Goal: Task Accomplishment & Management: Use online tool/utility

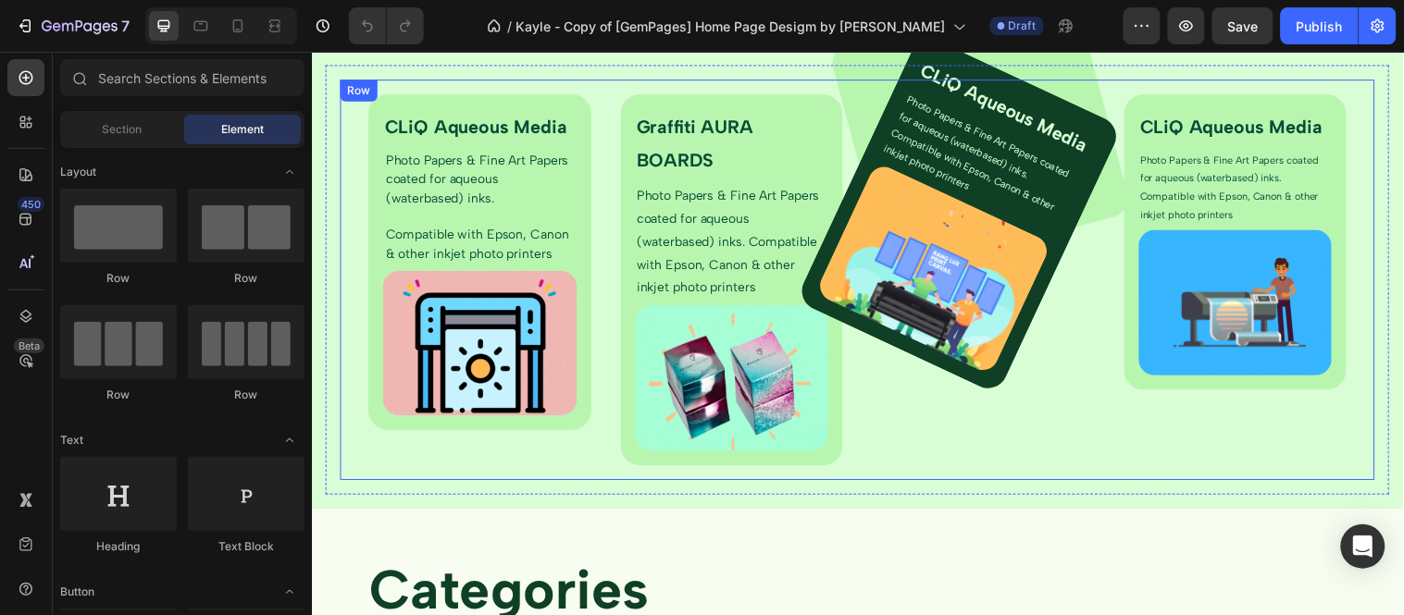
scroll to position [3597, 0]
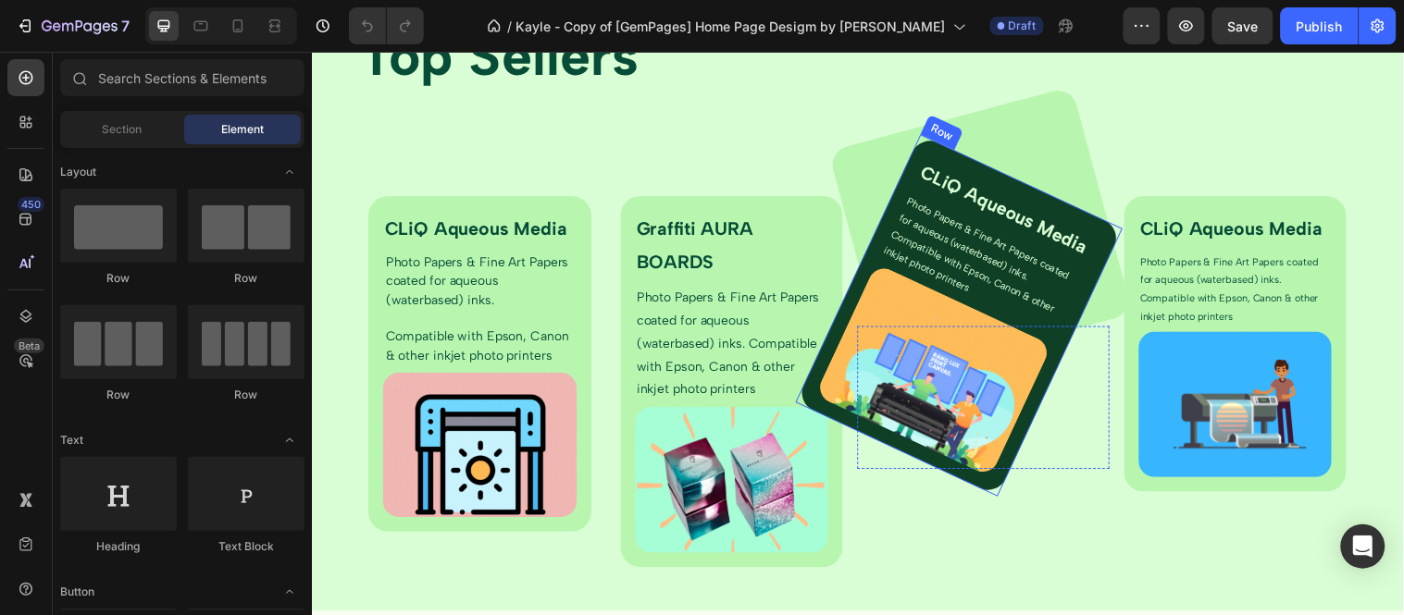
click at [938, 149] on div "CLiQ Aqueous Media Text Block Photo Papers & Fine Art Papers coated for aqueous…" at bounding box center [969, 318] width 332 height 367
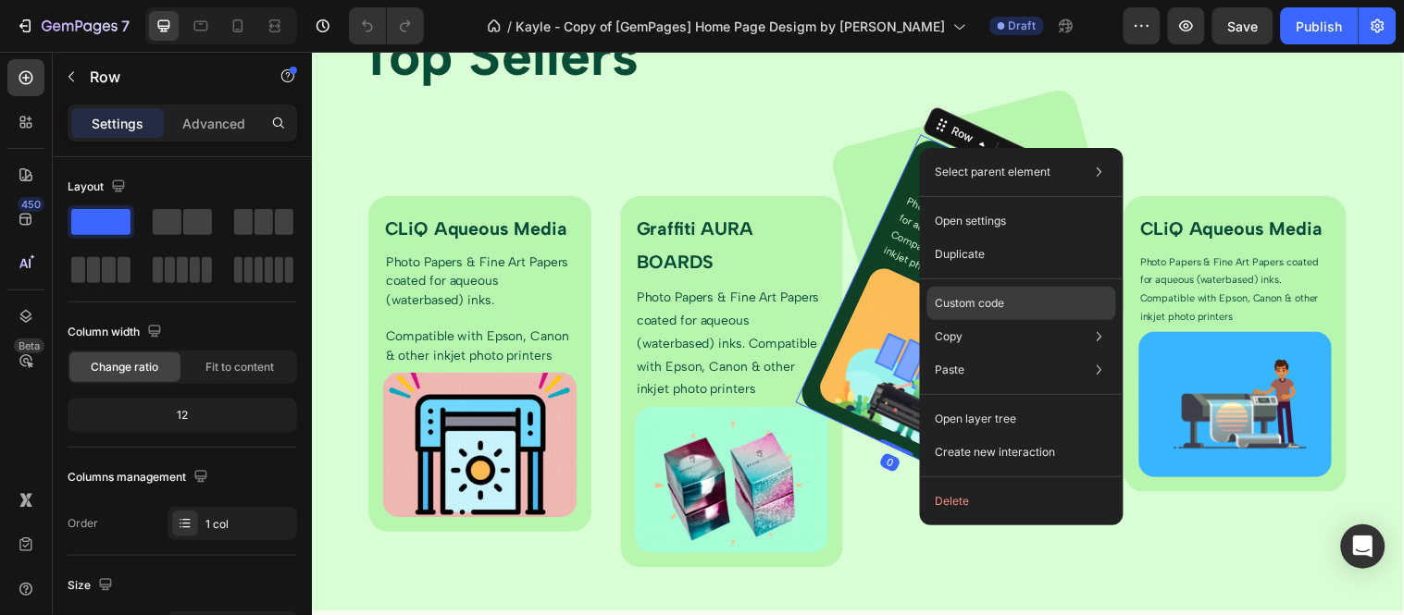
click at [976, 353] on div "Custom code" at bounding box center [1021, 369] width 189 height 33
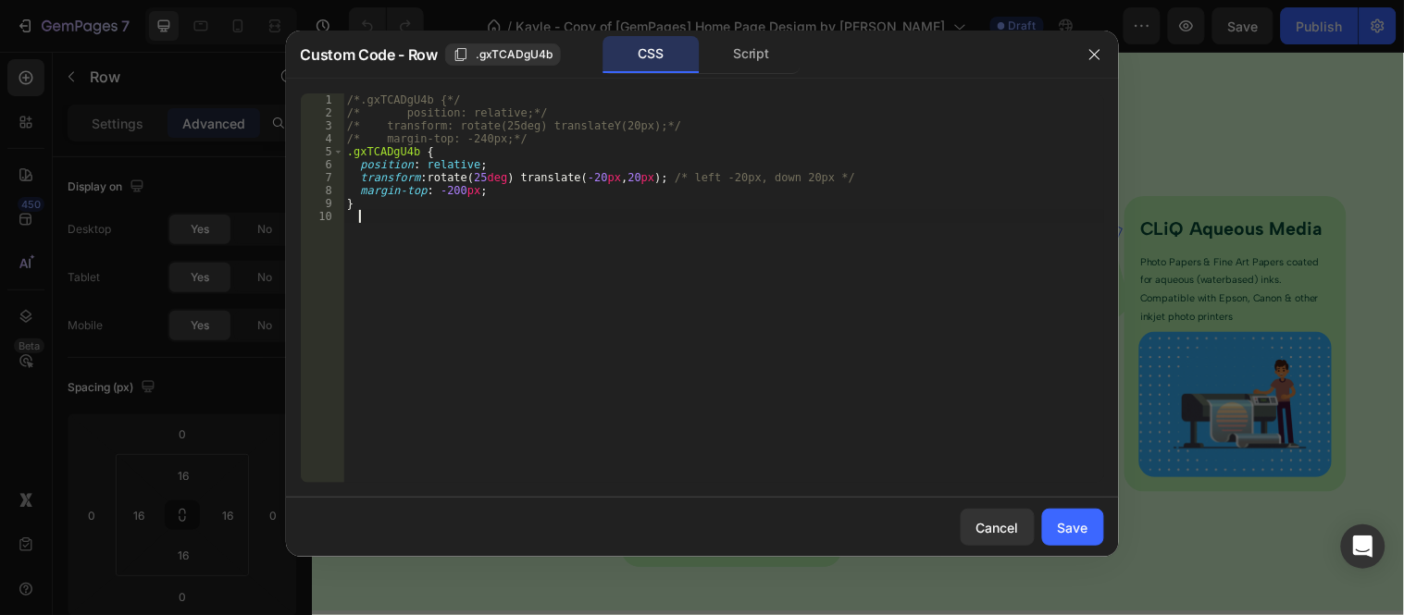
click at [481, 177] on div "/*.gxTCADgU4b {*/ /* position: relative;*/ /* transform: rotate(25deg) translat…" at bounding box center [723, 301] width 761 height 416
type textarea "transform: rotate(15deg) translate(-20px, 20px); /* left -20px, down 20px */"
drag, startPoint x: 1068, startPoint y: 533, endPoint x: 768, endPoint y: 487, distance: 303.3
click at [1068, 533] on div "Save" at bounding box center [1073, 527] width 31 height 19
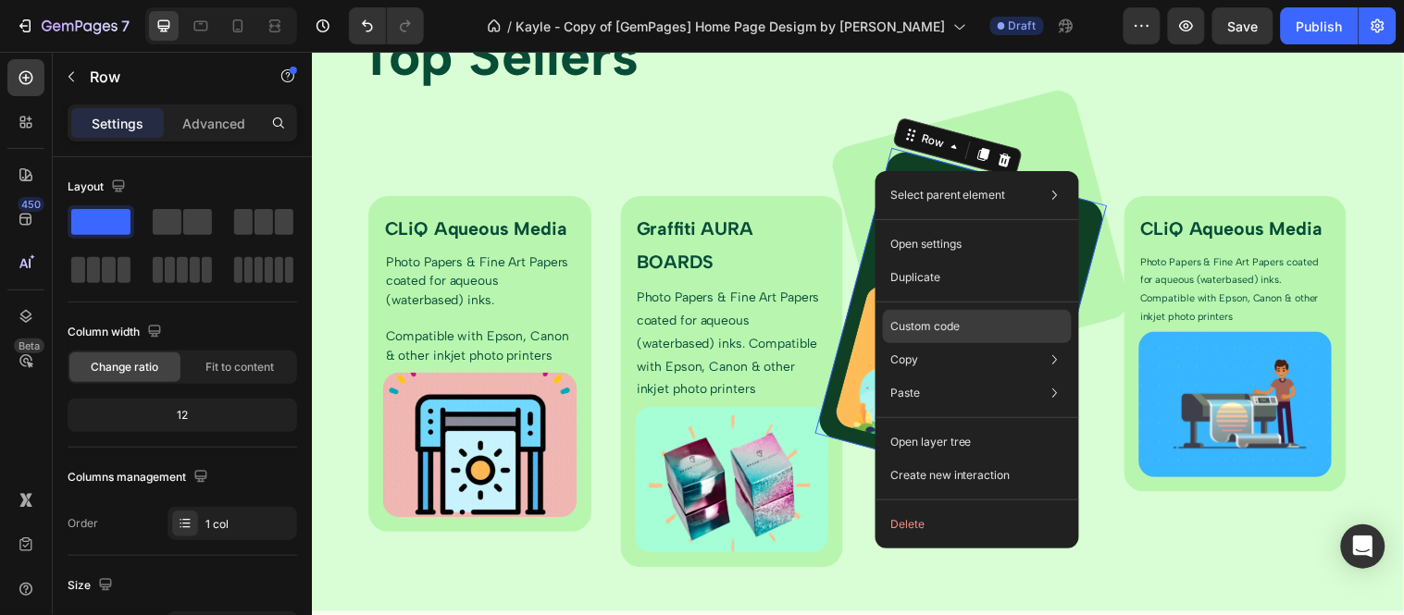
click at [935, 377] on div "Custom code" at bounding box center [977, 393] width 189 height 33
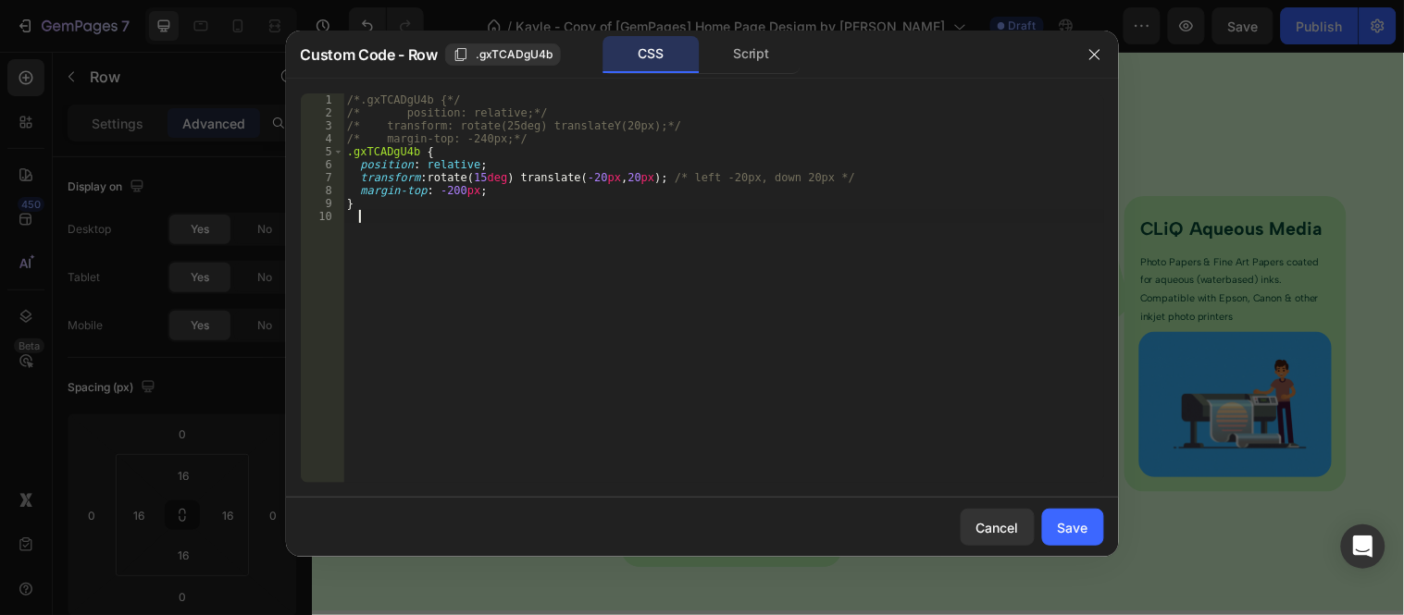
click at [477, 169] on div "/*.gxTCADgU4b {*/ /* position: relative;*/ /* transform: rotate(25deg) translat…" at bounding box center [723, 301] width 761 height 416
type textarea "transform: rotate(10deg) translate(-20px, 20px); /* left -20px, down 20px */"
click at [1083, 537] on div "Save" at bounding box center [1073, 527] width 31 height 19
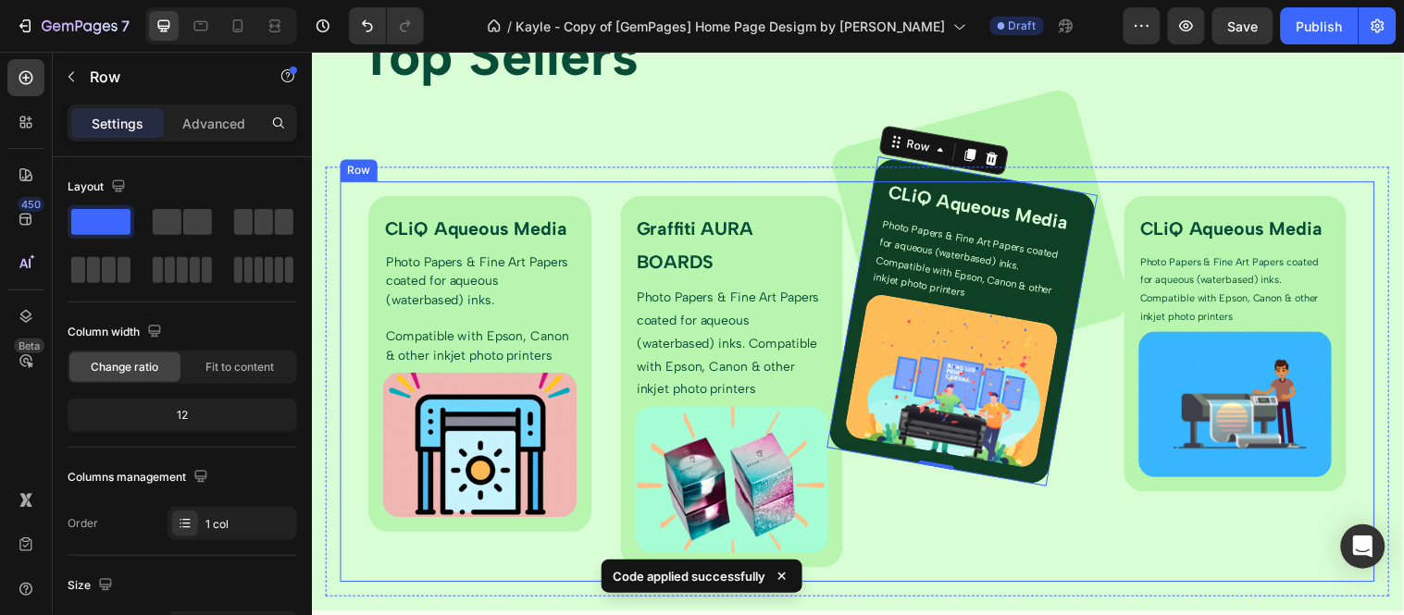
scroll to position [3701, 0]
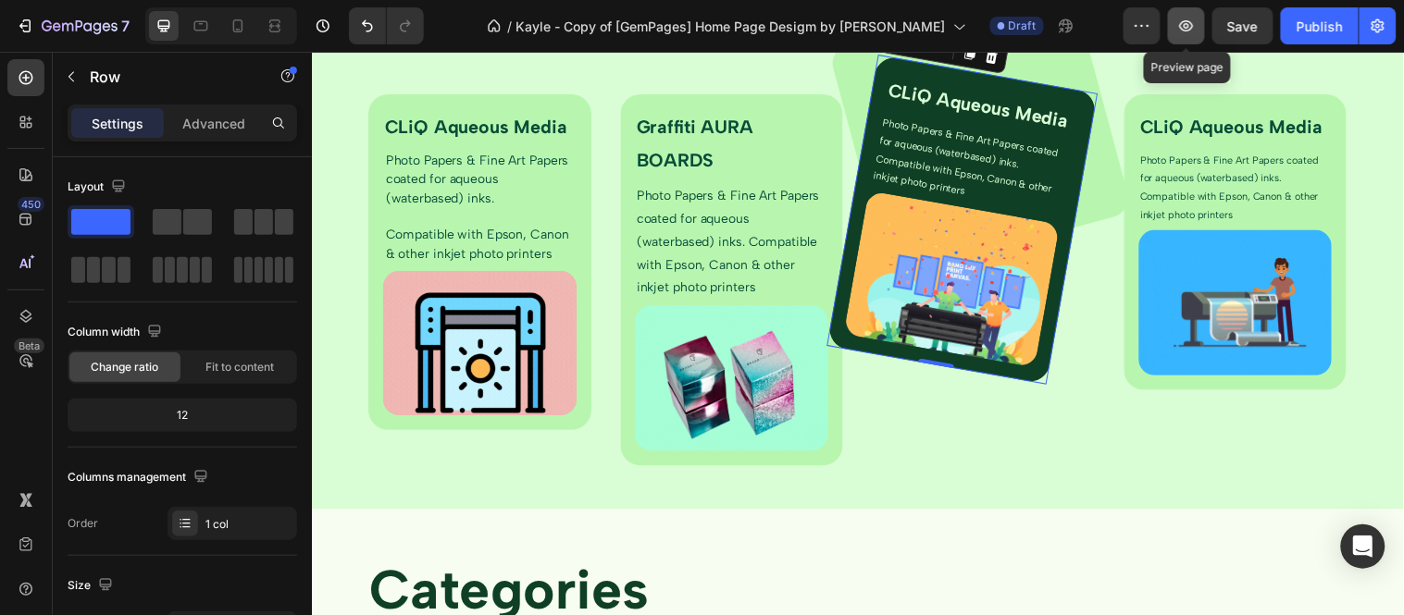
click at [1184, 31] on icon "button" at bounding box center [1186, 26] width 19 height 19
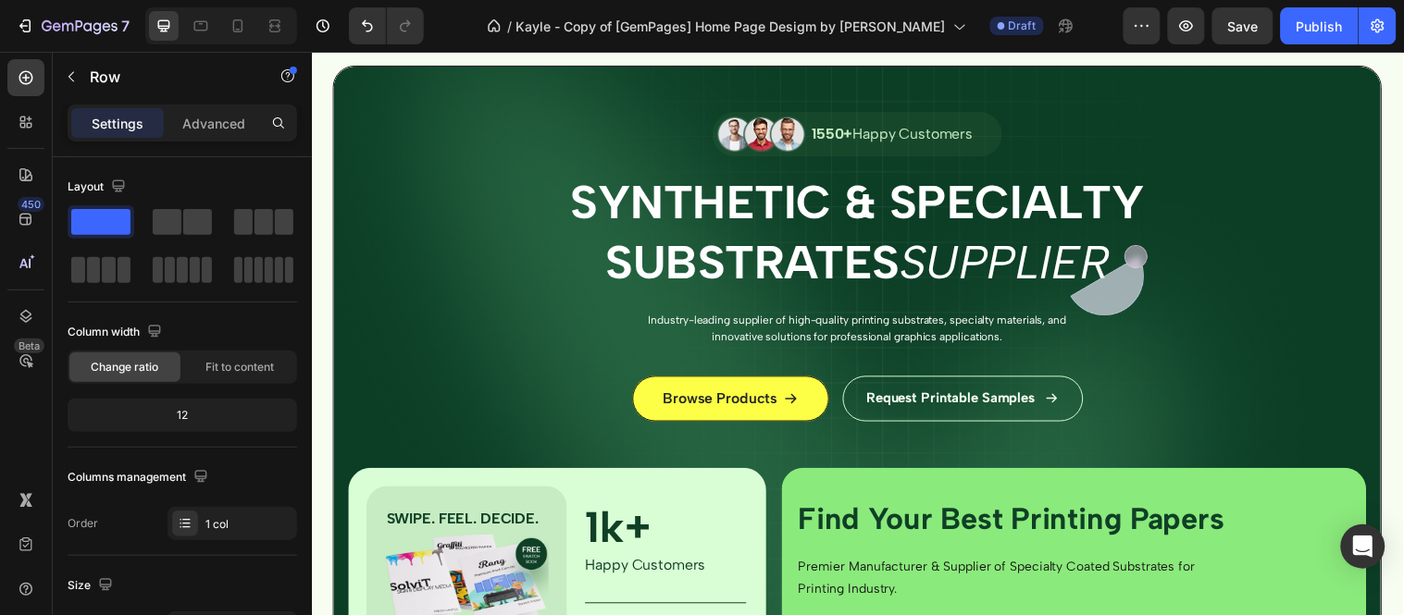
scroll to position [0, 0]
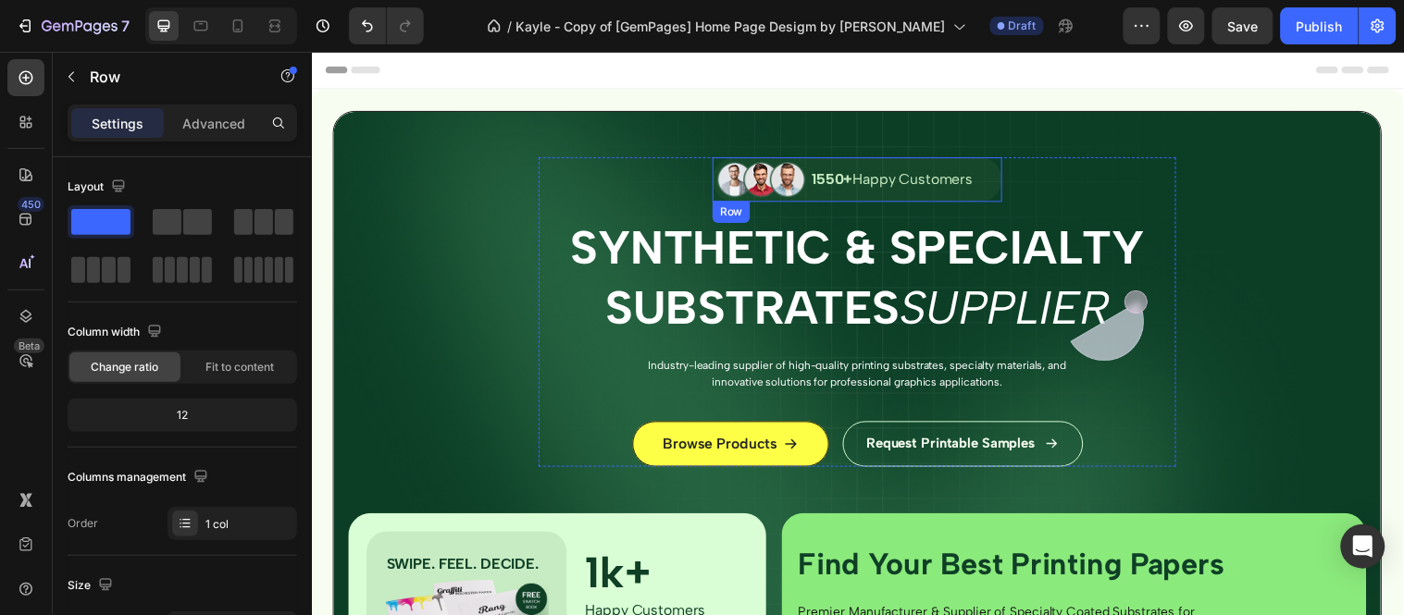
click at [999, 185] on div "Image 1550+ Happy Customers Text Block Row" at bounding box center [866, 180] width 294 height 45
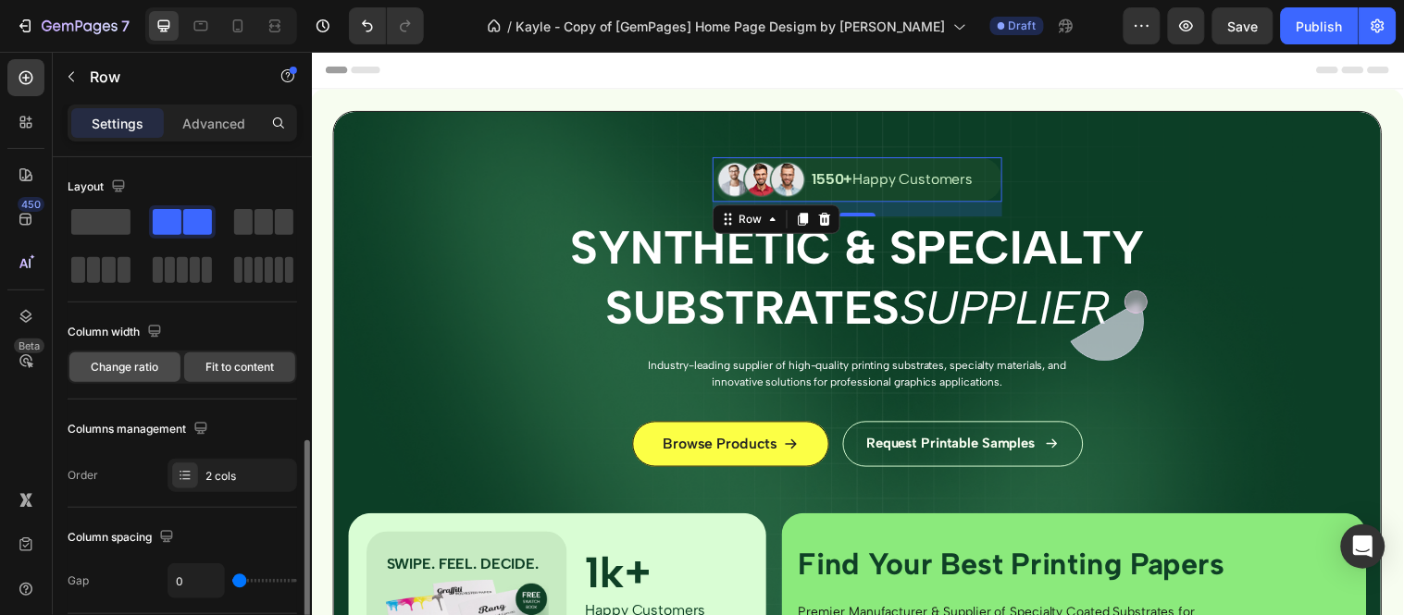
scroll to position [205, 0]
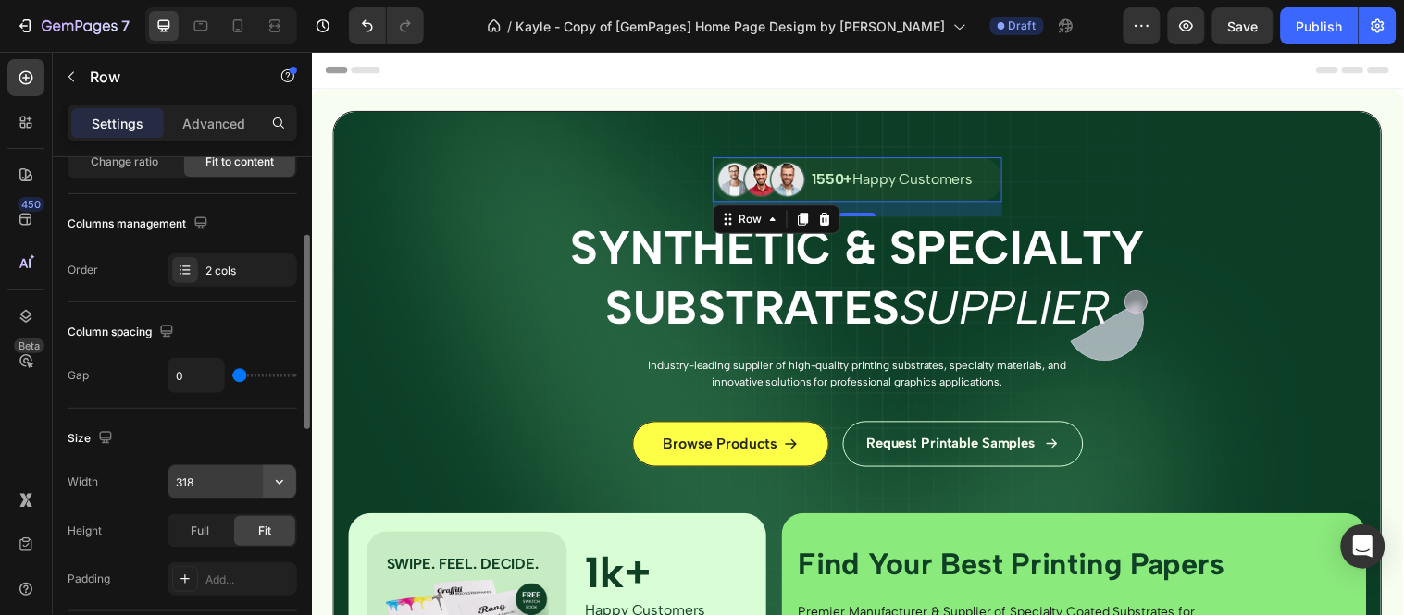
click at [287, 477] on icon "button" at bounding box center [279, 482] width 19 height 19
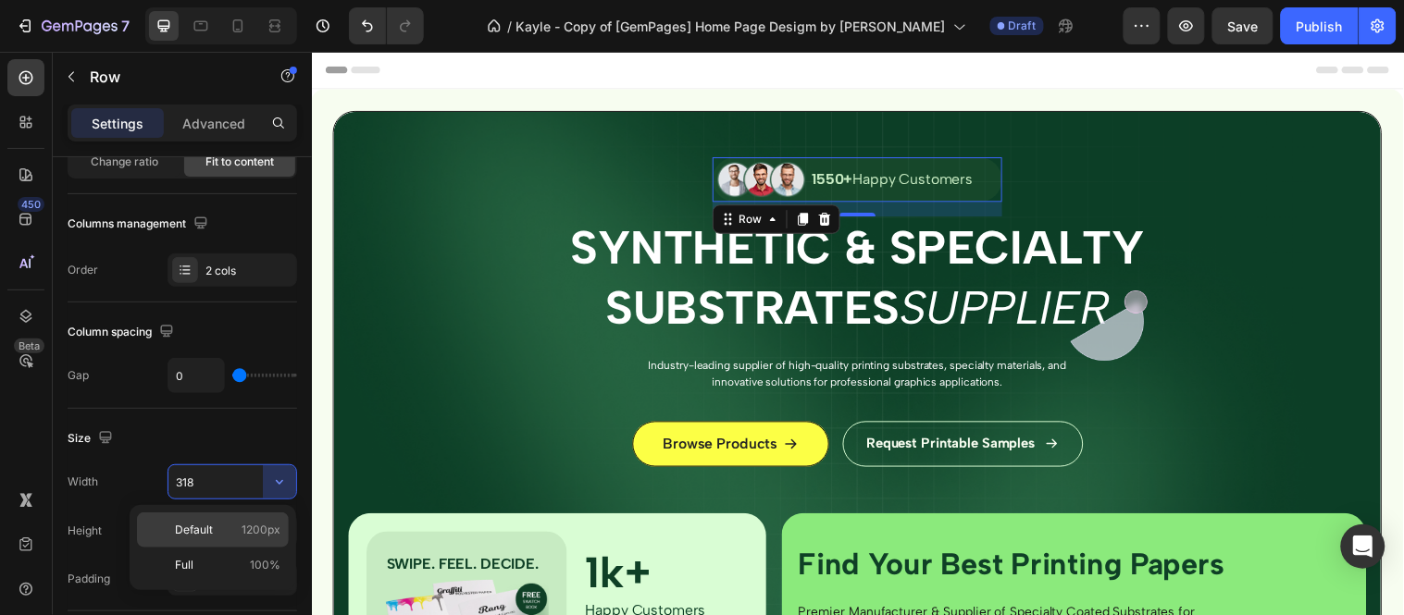
click at [243, 529] on span "1200px" at bounding box center [260, 530] width 39 height 17
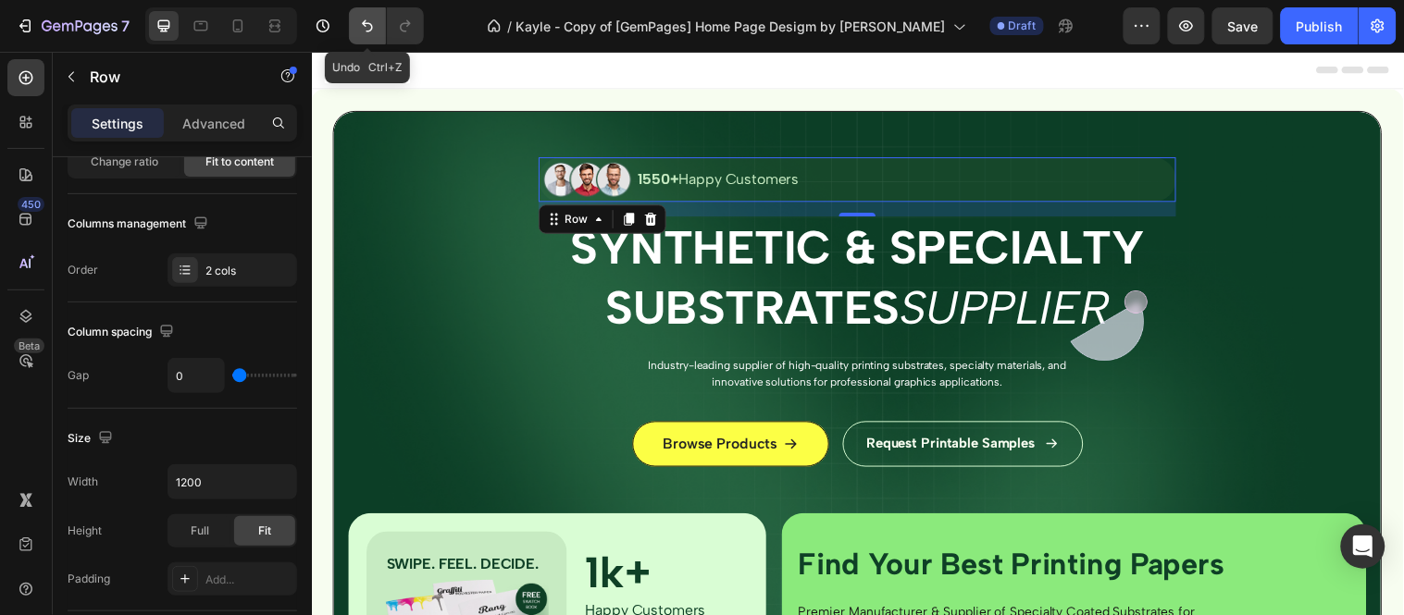
click at [358, 31] on icon "Undo/Redo" at bounding box center [367, 26] width 19 height 19
type input "318"
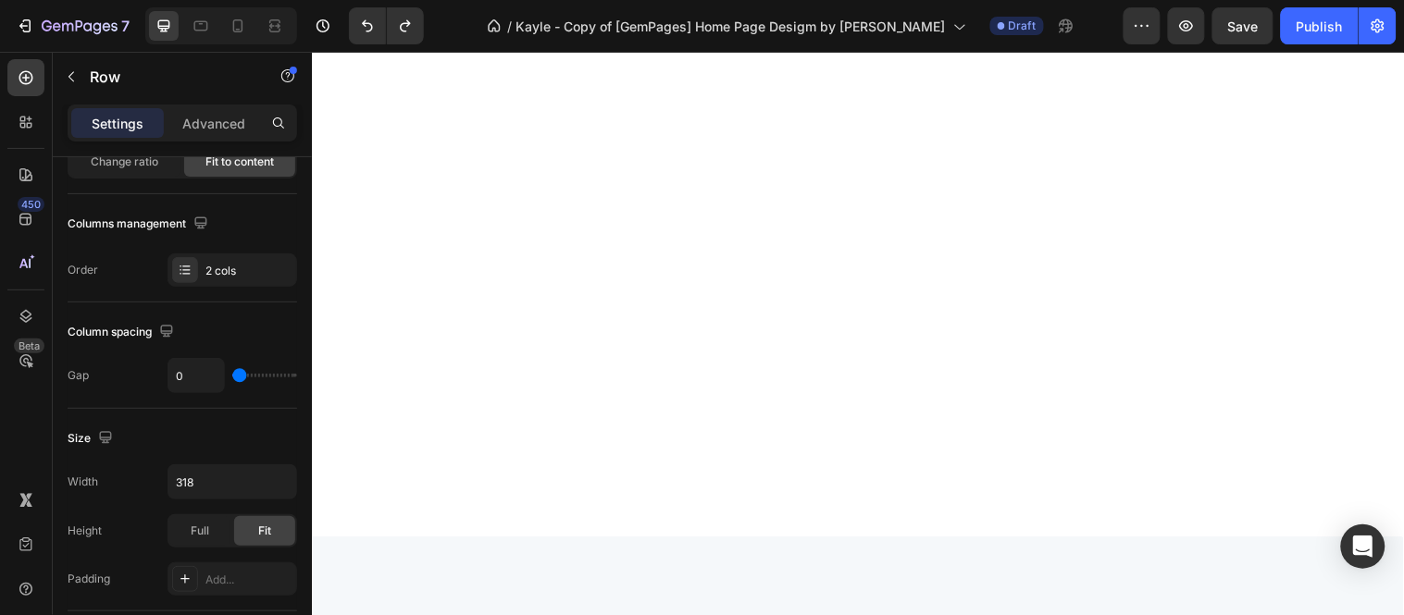
scroll to position [4729, 0]
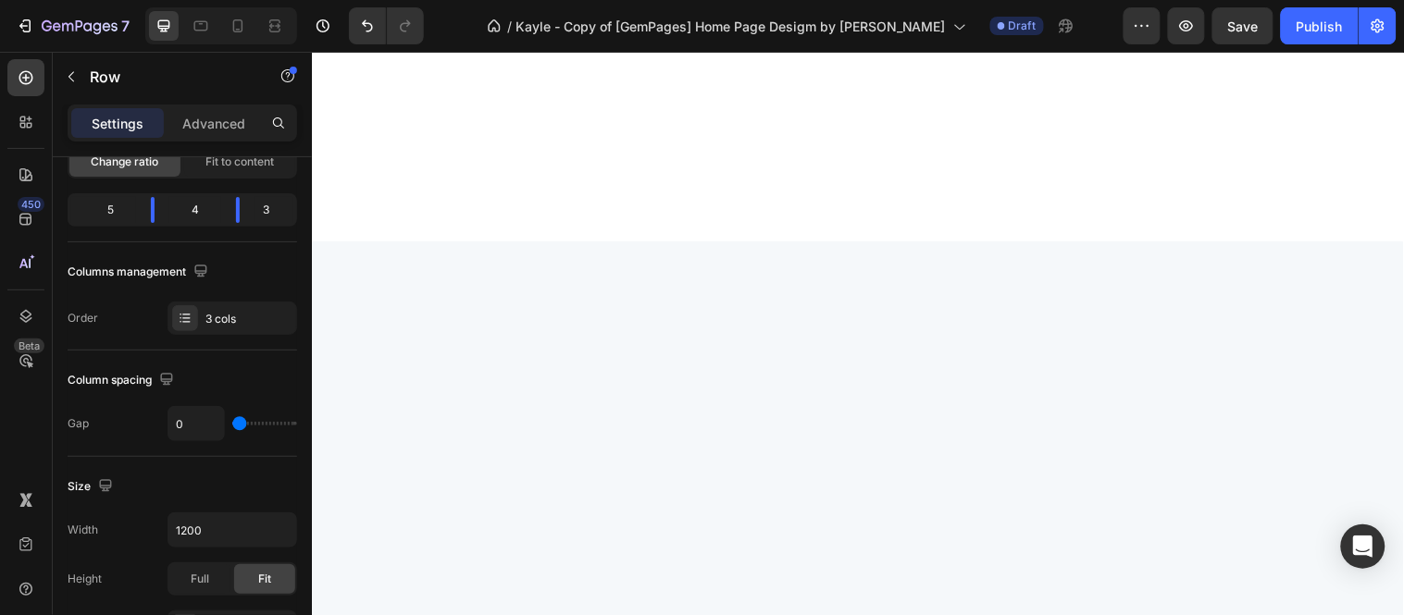
scroll to position [5328, 0]
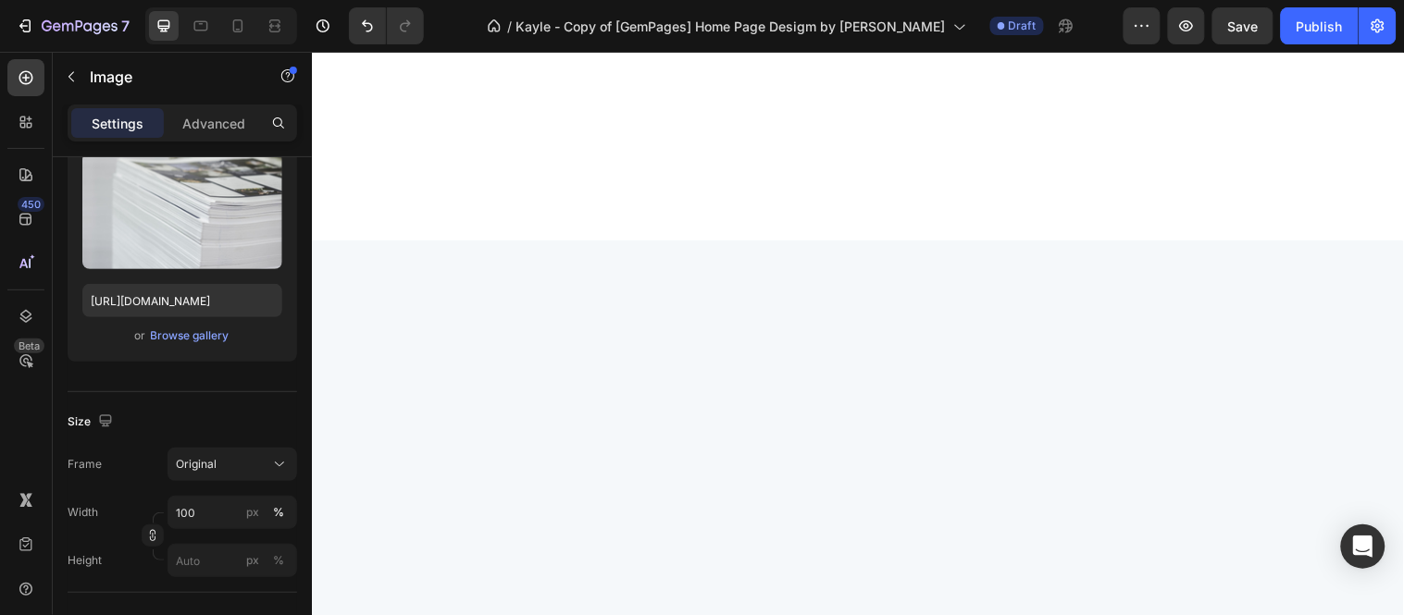
scroll to position [0, 0]
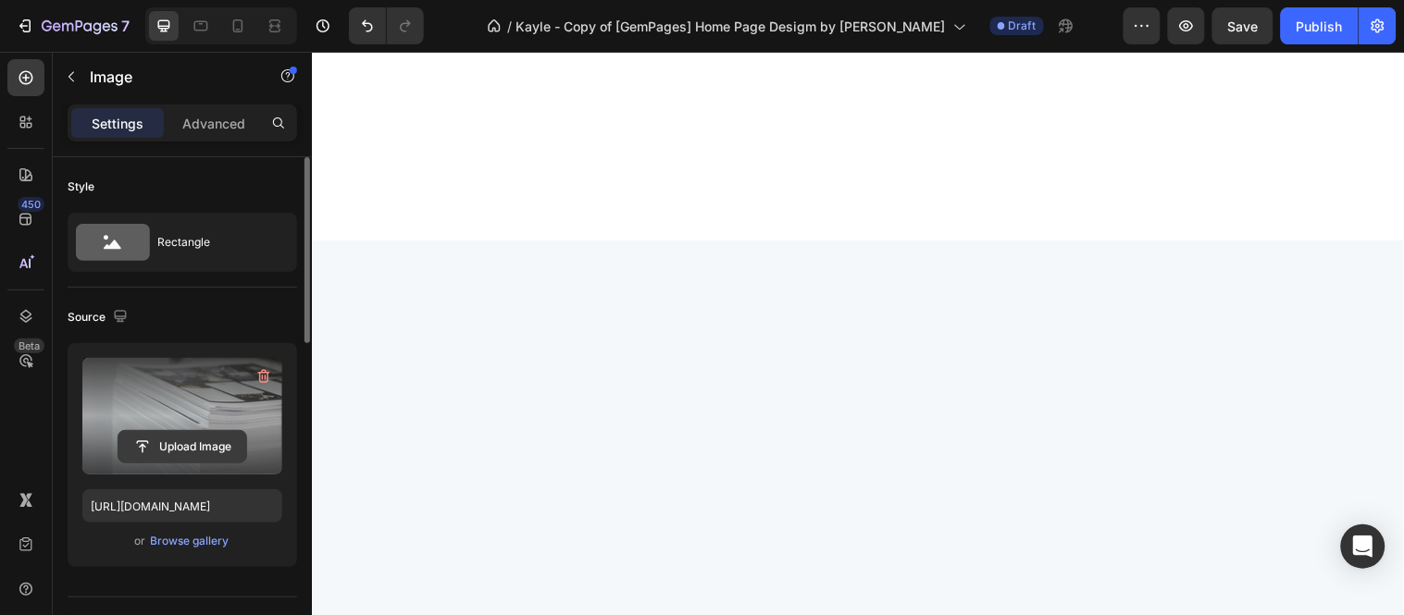
click at [186, 440] on input "file" at bounding box center [182, 446] width 128 height 31
click at [180, 442] on input "file" at bounding box center [182, 446] width 128 height 31
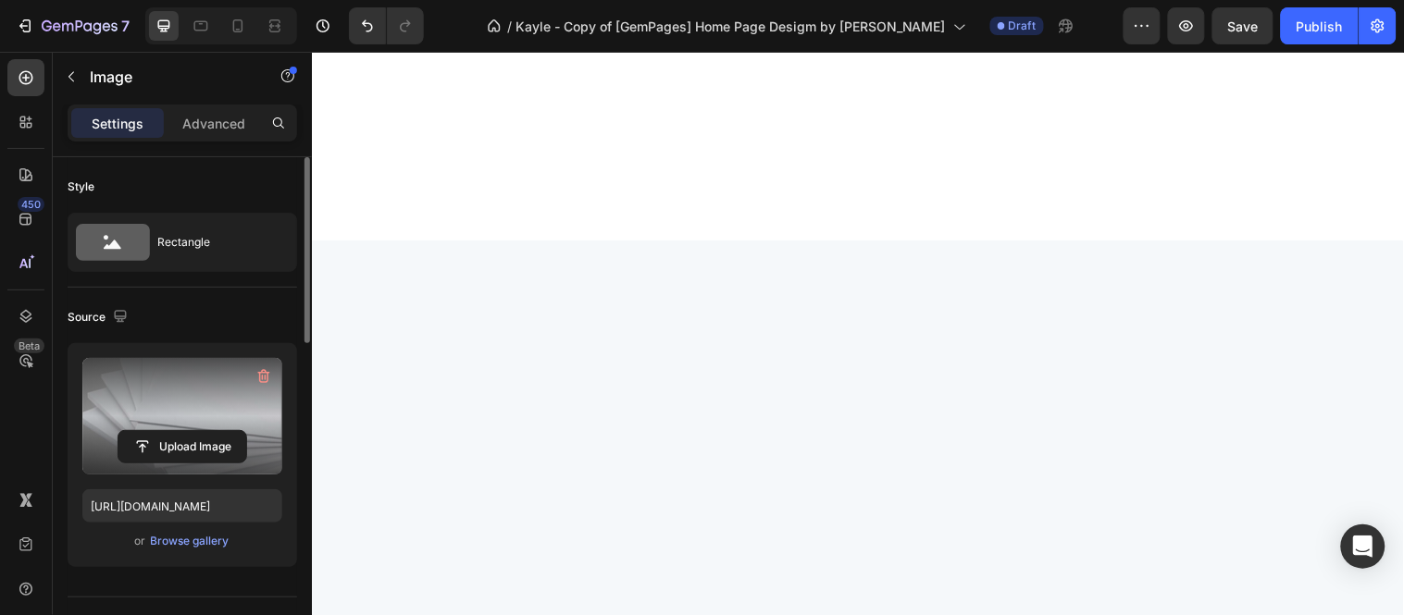
type input "[URL][DOMAIN_NAME]"
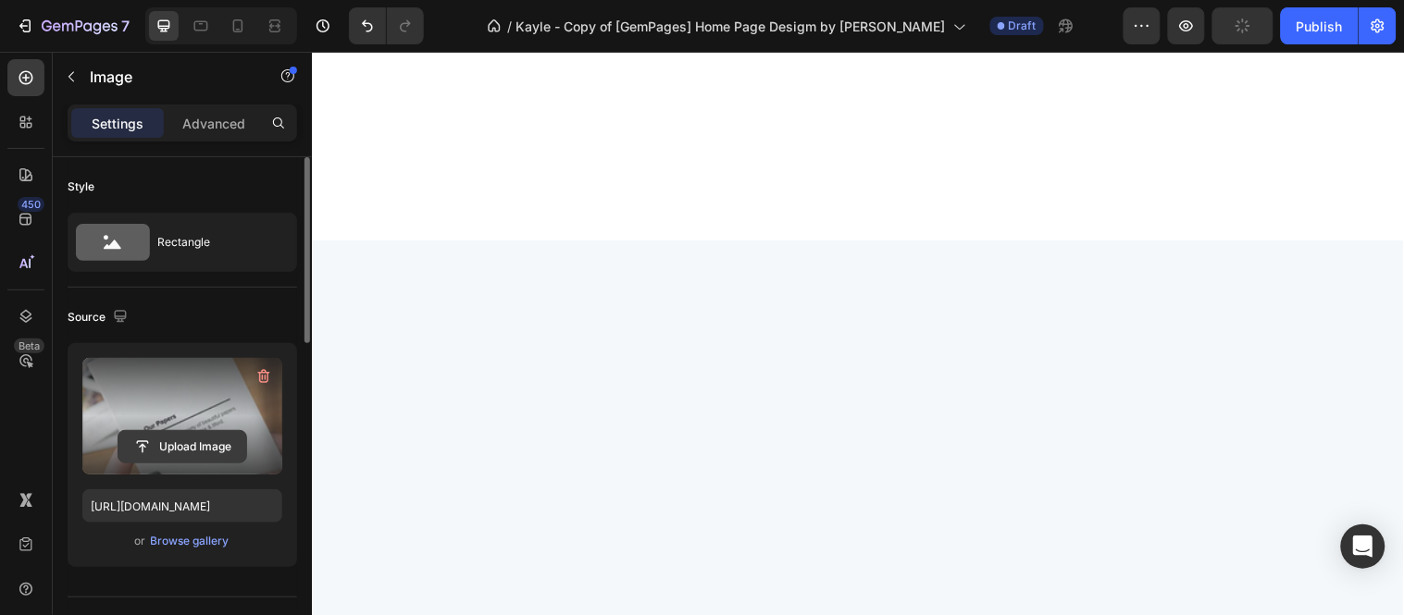
click at [167, 432] on input "file" at bounding box center [182, 446] width 128 height 31
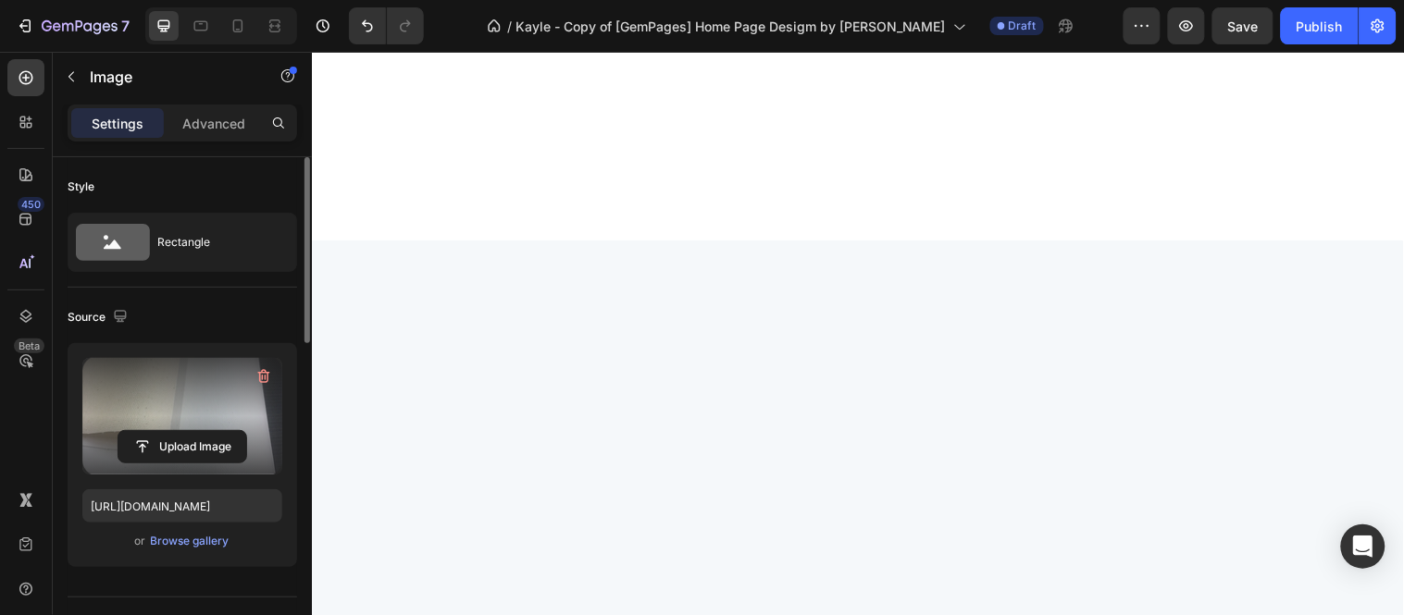
type input "[URL][DOMAIN_NAME]"
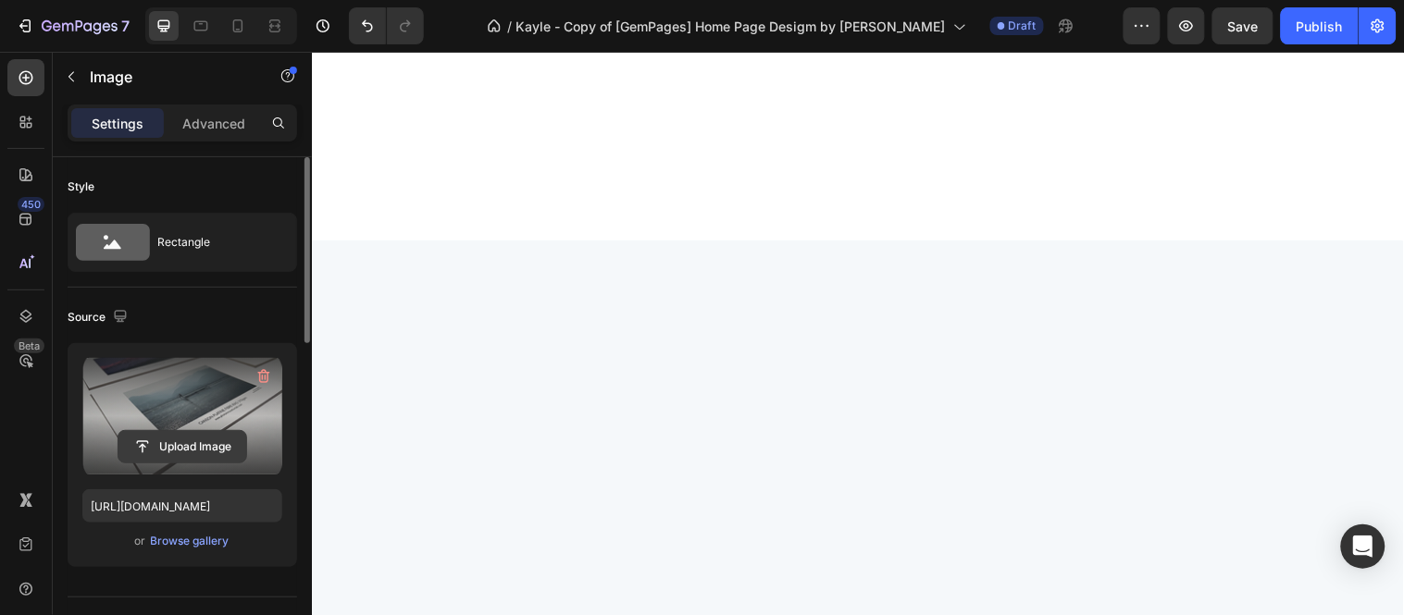
click at [186, 440] on input "file" at bounding box center [182, 446] width 128 height 31
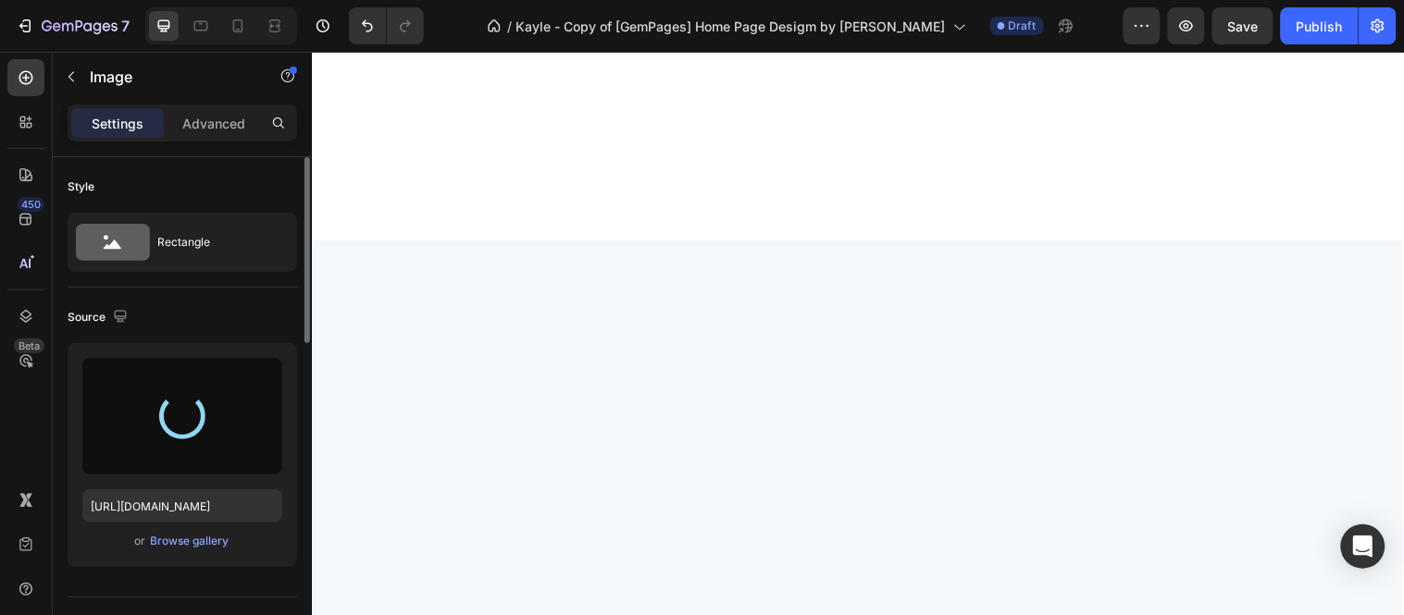
type input "[URL][DOMAIN_NAME]"
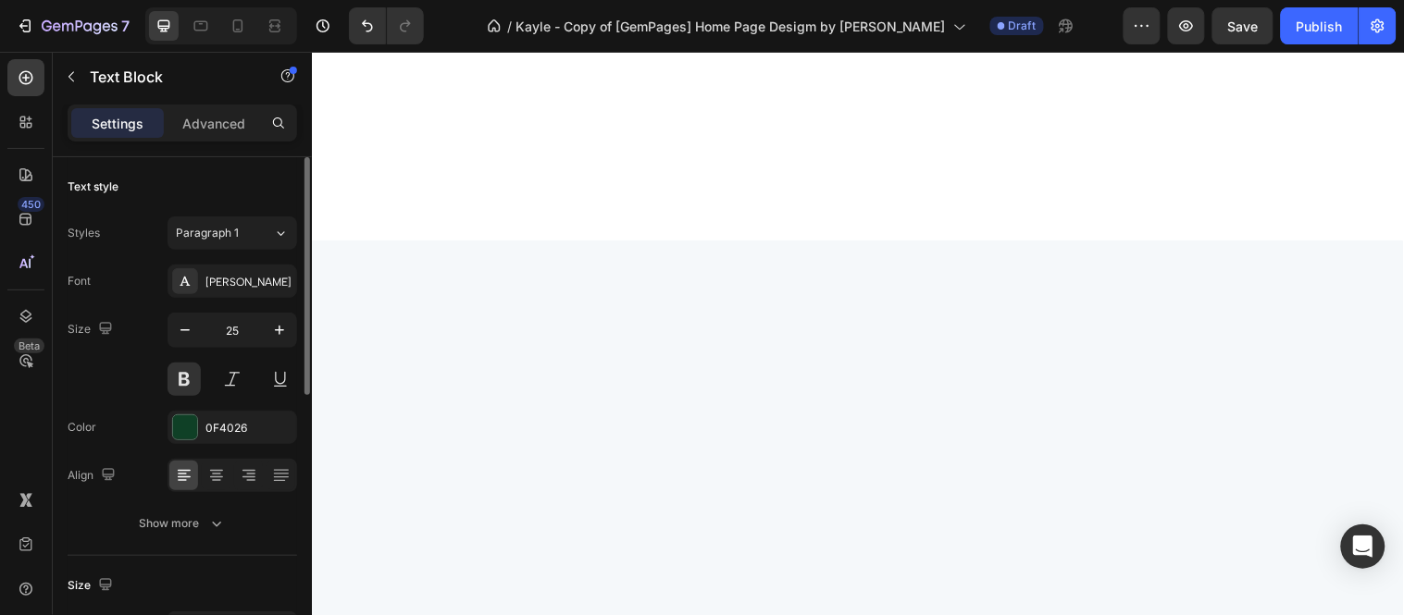
drag, startPoint x: 1144, startPoint y: 406, endPoint x: 1153, endPoint y: 412, distance: 10.8
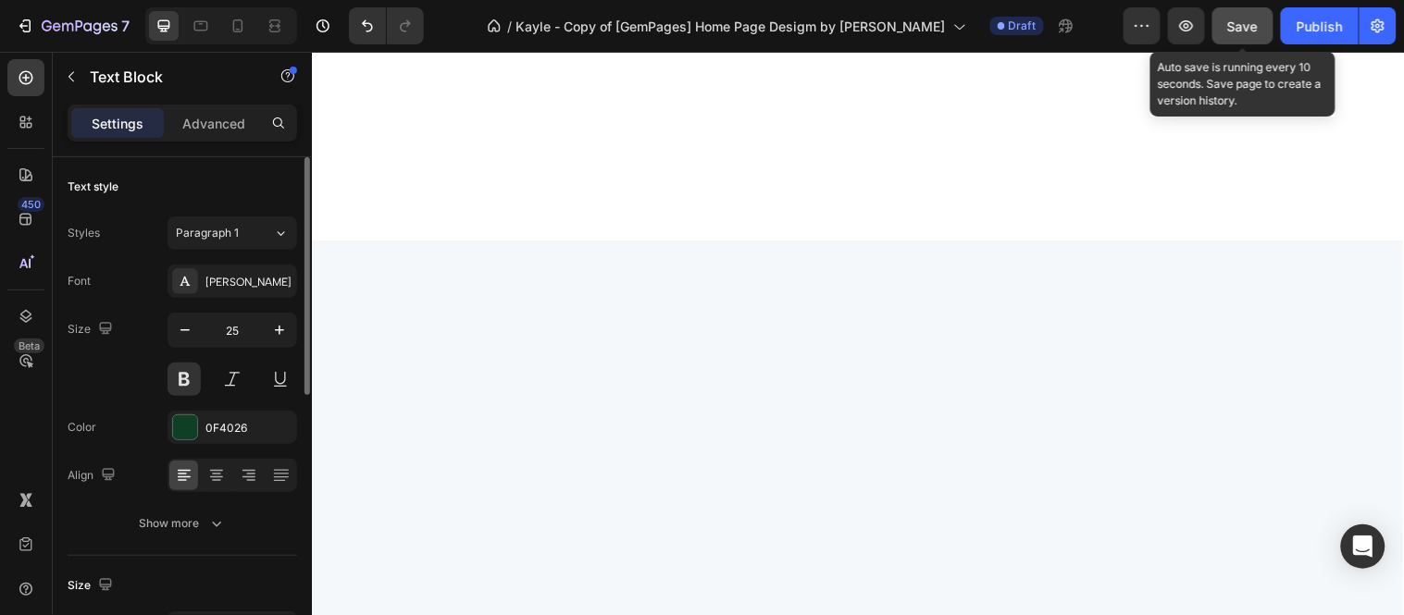
click at [1241, 30] on span "Save" at bounding box center [1243, 27] width 31 height 16
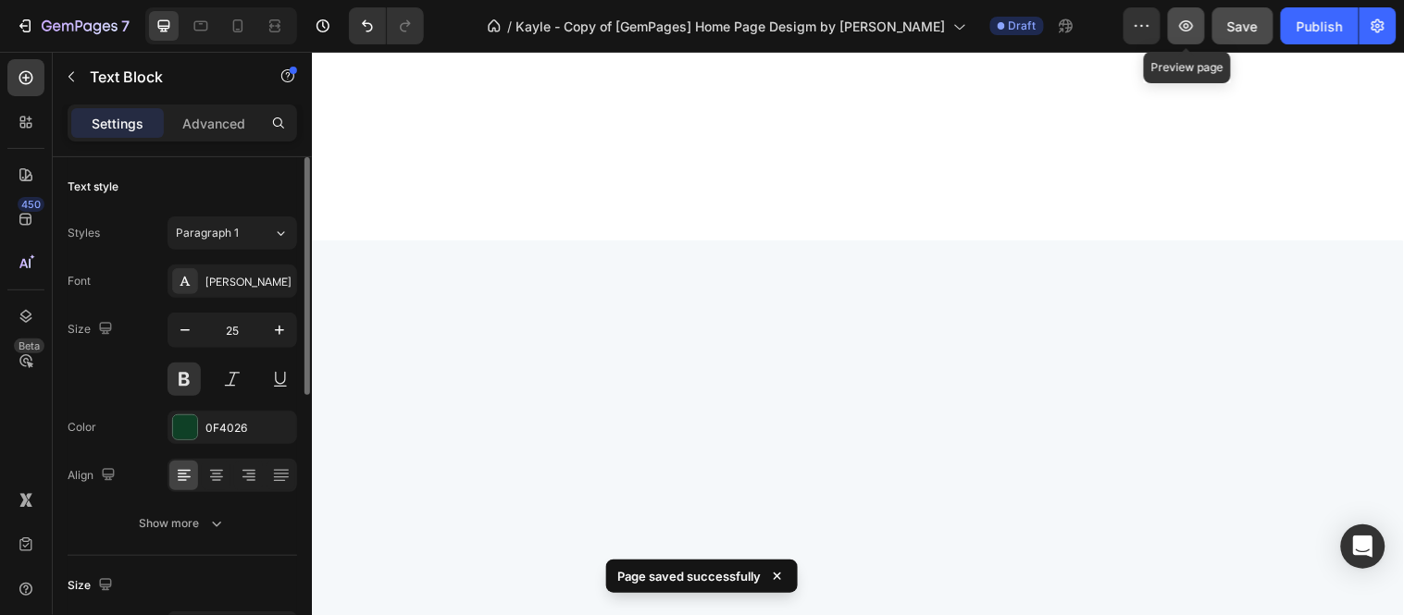
click at [1194, 21] on icon "button" at bounding box center [1186, 26] width 19 height 19
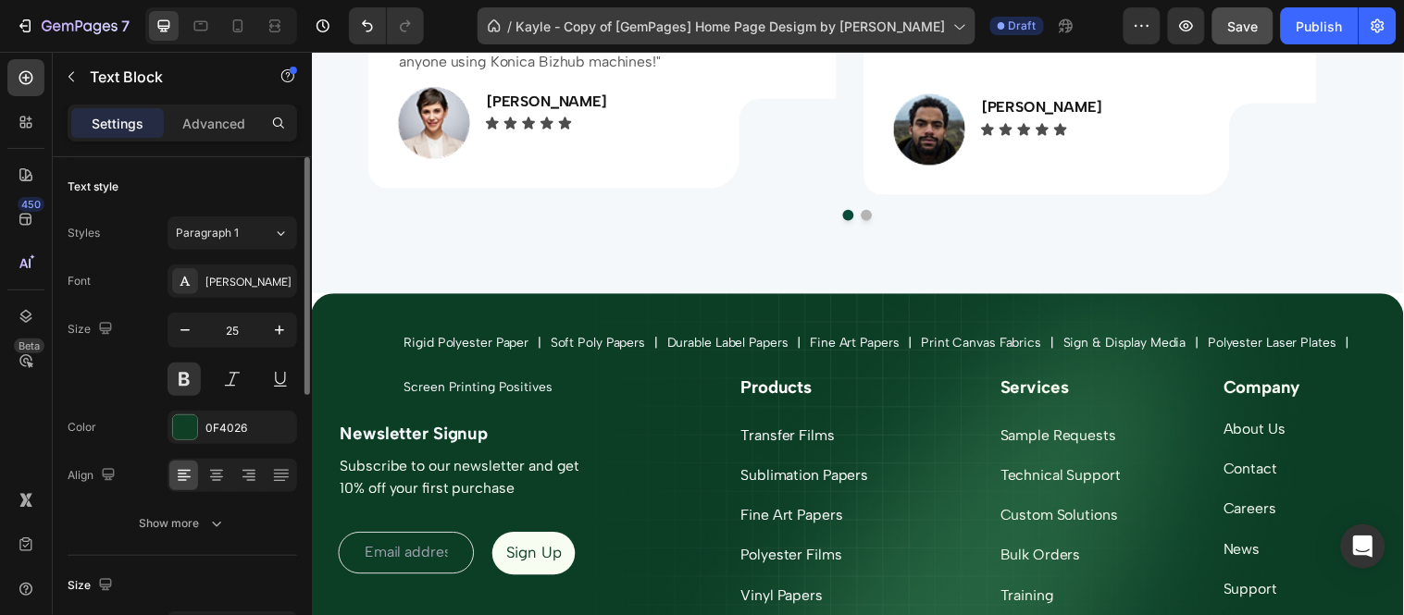
scroll to position [6741, 0]
